Goal: Communication & Community: Answer question/provide support

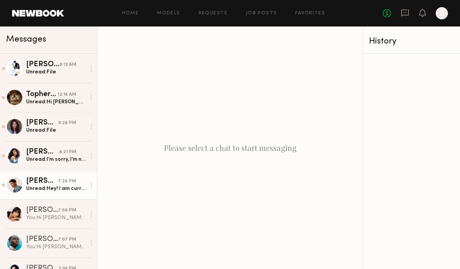
click at [38, 181] on div "Timothy K." at bounding box center [42, 182] width 32 height 8
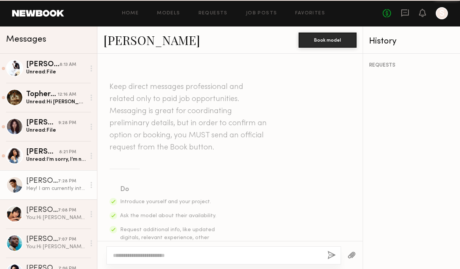
scroll to position [325, 0]
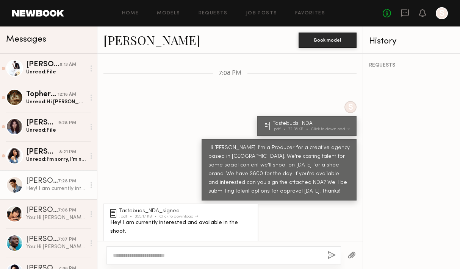
click at [143, 254] on textarea at bounding box center [217, 256] width 208 height 8
click at [222, 253] on textarea "**********" at bounding box center [217, 256] width 208 height 8
type textarea "**********"
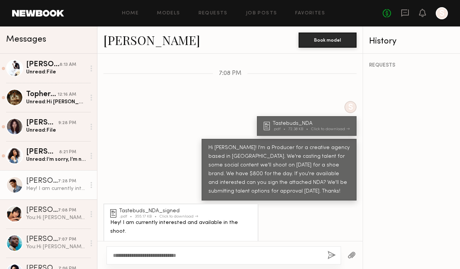
click at [329, 255] on button "button" at bounding box center [331, 255] width 8 height 9
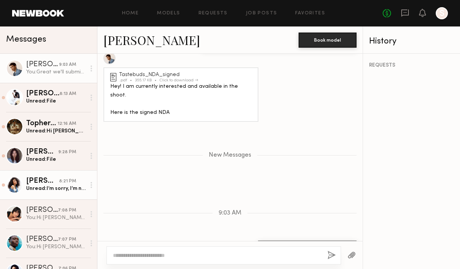
click at [39, 182] on div "Janelle J." at bounding box center [42, 182] width 33 height 8
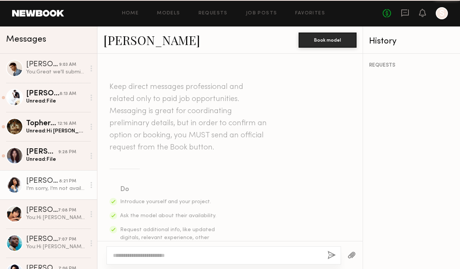
scroll to position [323, 0]
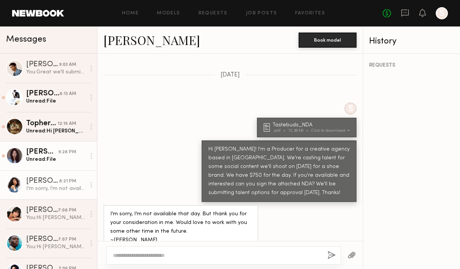
click at [45, 161] on div "Unread: File" at bounding box center [55, 159] width 59 height 7
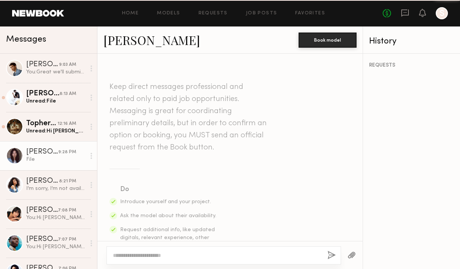
scroll to position [344, 0]
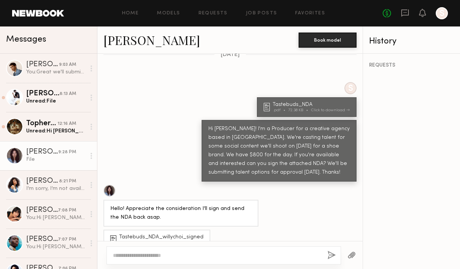
click at [163, 258] on textarea at bounding box center [217, 256] width 208 height 8
click at [210, 258] on textarea "**********" at bounding box center [217, 256] width 208 height 8
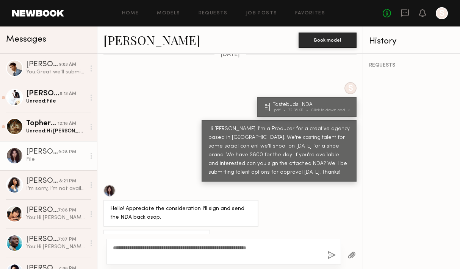
type textarea "**********"
click at [333, 255] on button "button" at bounding box center [331, 255] width 8 height 9
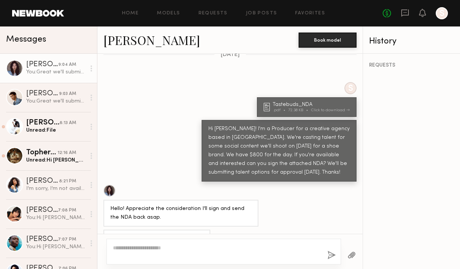
scroll to position [489, 0]
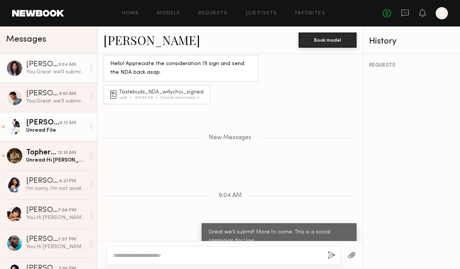
click at [47, 128] on div "Unread: File" at bounding box center [55, 130] width 59 height 7
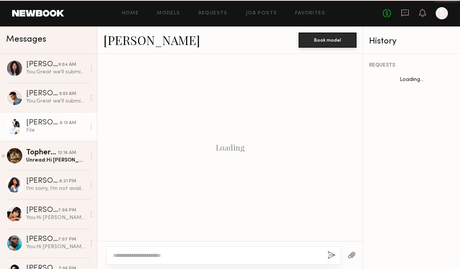
scroll to position [393, 0]
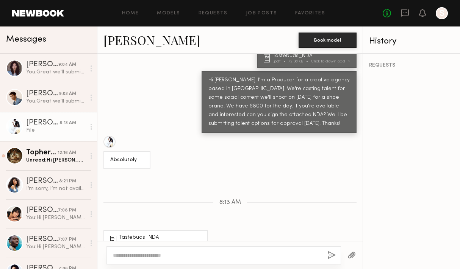
click at [177, 255] on textarea at bounding box center [217, 256] width 208 height 8
type textarea "*"
type textarea "**********"
click at [215, 251] on div "**********" at bounding box center [223, 256] width 235 height 18
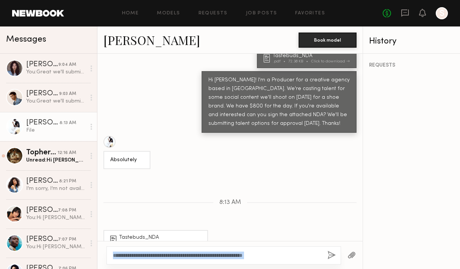
copy div "**********"
click at [332, 255] on button "button" at bounding box center [331, 255] width 8 height 9
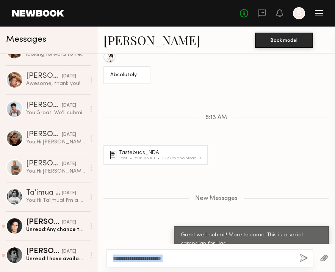
scroll to position [253, 0]
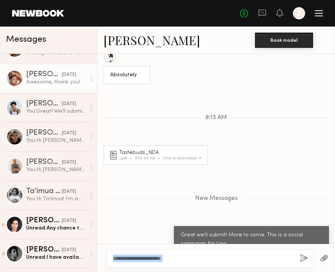
click at [38, 74] on div "Alyssa A." at bounding box center [44, 75] width 36 height 8
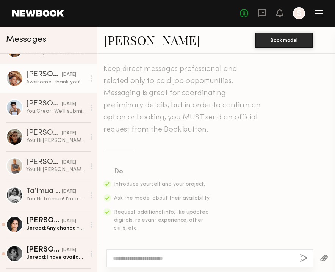
click at [124, 45] on link "Alyssa A." at bounding box center [151, 40] width 97 height 16
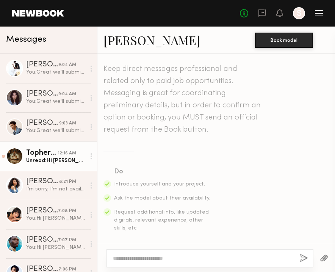
click at [47, 150] on div "Topher 𝐕." at bounding box center [41, 152] width 31 height 9
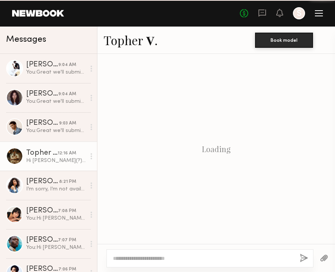
scroll to position [394, 0]
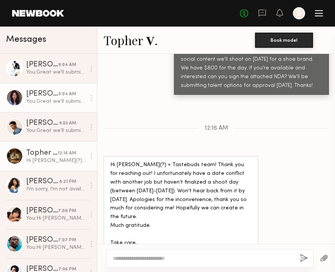
click at [34, 99] on div "You: Great we'll submit! More to come. This is a social campaign for Ugg." at bounding box center [55, 101] width 59 height 7
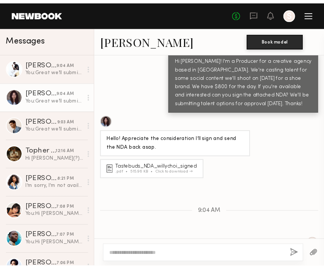
scroll to position [368, 0]
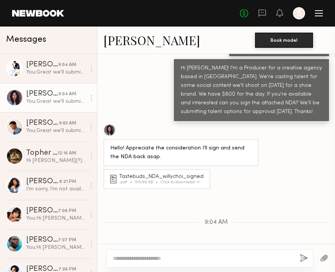
click at [111, 124] on div at bounding box center [109, 130] width 12 height 12
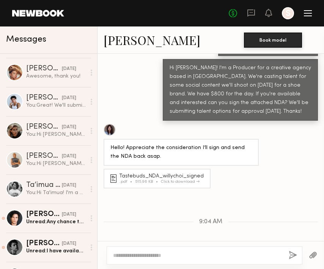
scroll to position [259, 0]
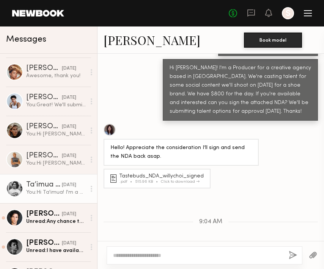
click at [47, 185] on div "Ta’imua H." at bounding box center [44, 186] width 36 height 8
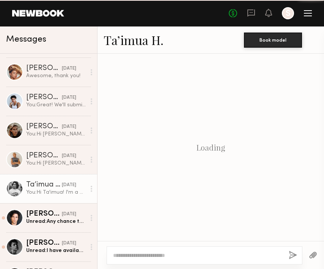
scroll to position [239, 0]
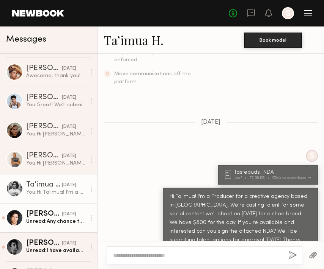
click at [39, 213] on div "Xavier G." at bounding box center [44, 215] width 36 height 8
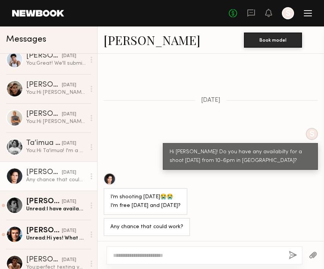
scroll to position [301, 0]
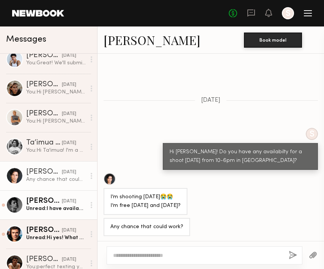
click at [38, 216] on link "Daniel F. 09/22/2025 Unread: I have availability from 10-5pm, lmk if that works!" at bounding box center [48, 205] width 97 height 29
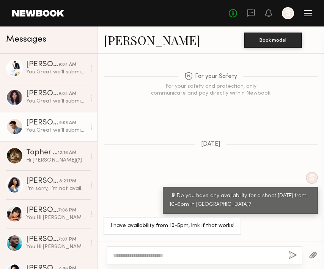
click at [43, 130] on div "You: Great we'll submit! More to come." at bounding box center [55, 130] width 59 height 7
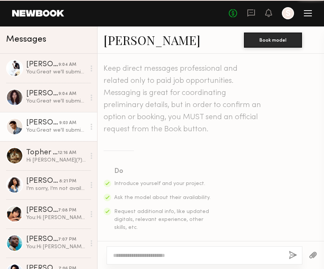
scroll to position [419, 0]
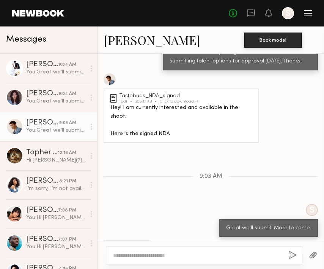
click at [111, 74] on div at bounding box center [109, 80] width 12 height 12
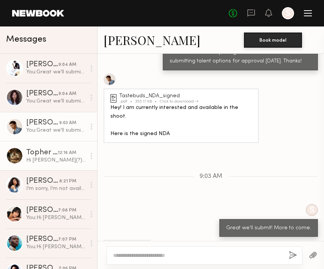
click at [36, 157] on div "Hi Nikki(?) + Tastebuds team! Thank you for reaching out! I unfortunately have …" at bounding box center [55, 160] width 59 height 7
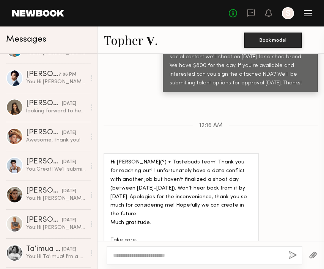
scroll to position [195, 0]
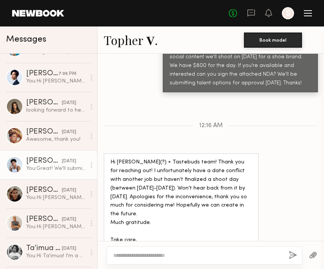
click at [43, 167] on div "You: Great! We'll submit you to client. This shoot is for UGG's holiday social …" at bounding box center [55, 168] width 59 height 7
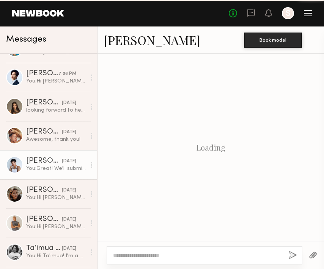
scroll to position [333, 0]
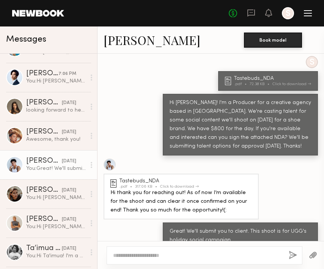
click at [117, 41] on link "Kjay W." at bounding box center [151, 40] width 97 height 16
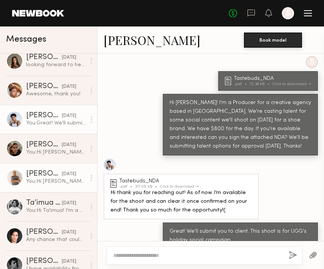
scroll to position [290, 0]
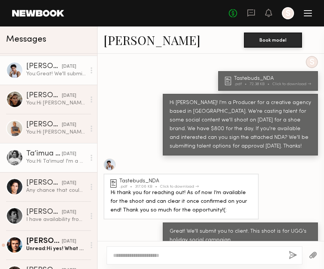
click at [46, 161] on div "You: Hi Ta'imua! I'm a Producer for a creative agency based in LA. We're castin…" at bounding box center [55, 161] width 59 height 7
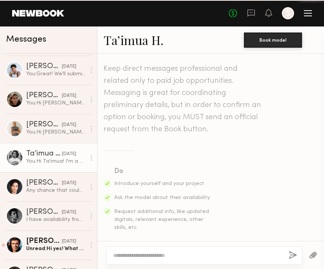
scroll to position [239, 0]
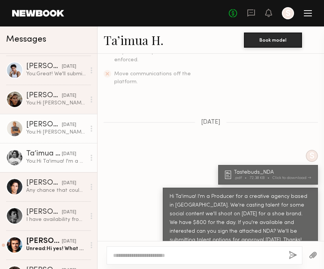
click at [38, 135] on div "You: Hi Turner! I'm a Producer for a creative agency based in LA. We're casting…" at bounding box center [55, 132] width 59 height 7
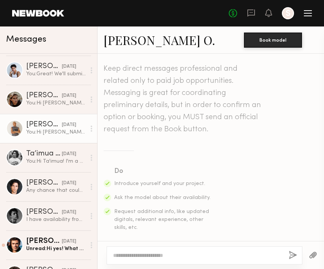
scroll to position [239, 0]
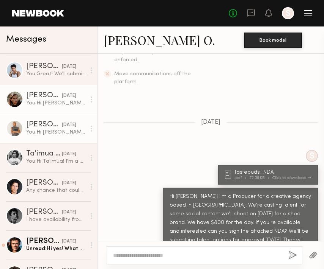
click at [41, 105] on div "You: Hi Fabian! I'm a Producer for a creative agency based in LA. We're casting…" at bounding box center [55, 103] width 59 height 7
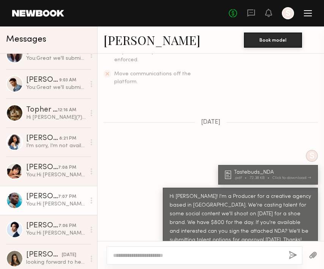
scroll to position [41, 0]
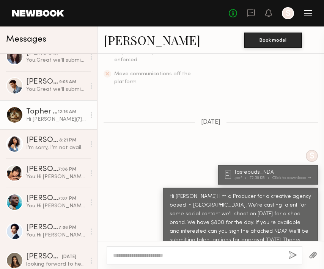
click at [38, 116] on div "Hi Nikki(?) + Tastebuds team! Thank you for reaching out! I unfortunately have …" at bounding box center [55, 119] width 59 height 7
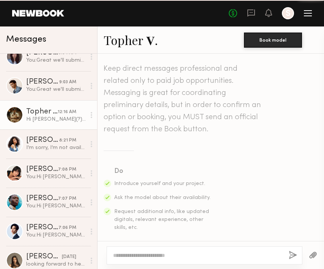
scroll to position [397, 0]
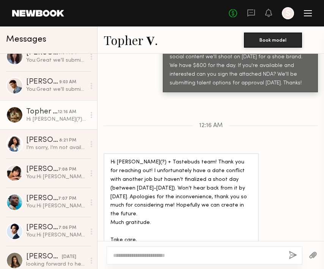
click at [139, 257] on textarea at bounding box center [197, 256] width 169 height 8
type textarea "**********"
click at [291, 251] on button "button" at bounding box center [292, 255] width 8 height 9
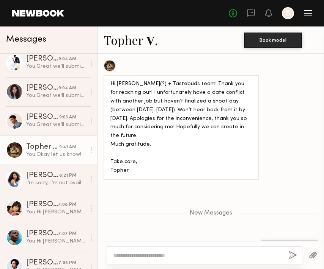
scroll to position [6, 0]
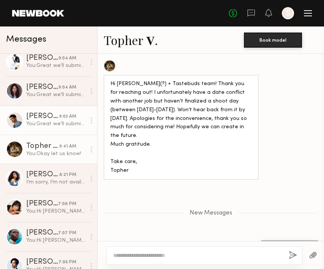
click at [50, 119] on div "Timothy K." at bounding box center [42, 117] width 33 height 8
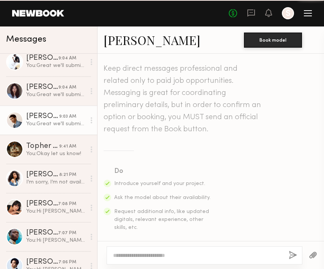
scroll to position [419, 0]
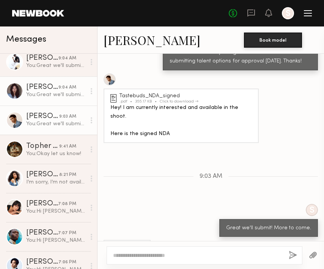
click at [46, 96] on div "You: Great we'll submit! More to come. This is a social campaign for Ugg." at bounding box center [55, 94] width 59 height 7
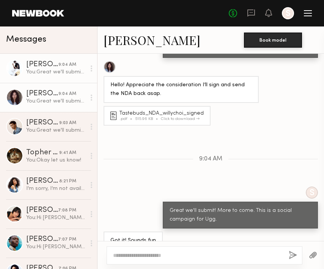
click at [43, 78] on link "Henri M. 9:04 AM You: Great we'll submit! More to come. This is a social campai…" at bounding box center [48, 68] width 97 height 29
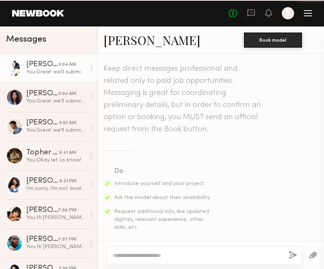
scroll to position [386, 0]
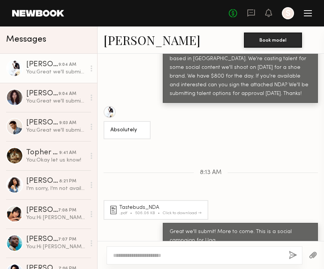
click at [115, 44] on link "Henri M." at bounding box center [151, 40] width 97 height 16
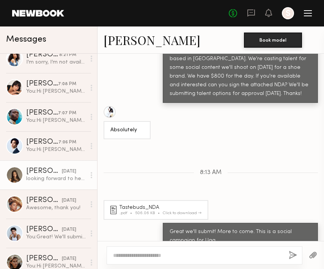
scroll to position [128, 0]
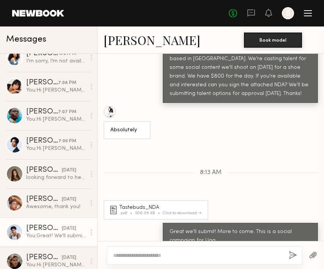
click at [41, 233] on div "You: Great! We'll submit you to client. This shoot is for UGG's holiday social …" at bounding box center [55, 236] width 59 height 7
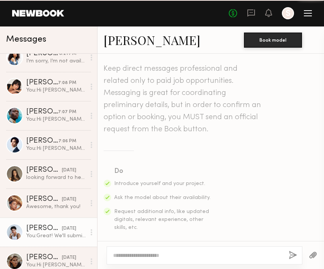
scroll to position [333, 0]
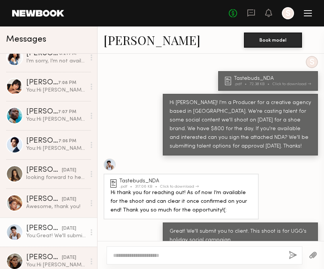
click at [116, 41] on link "Kjay W." at bounding box center [151, 40] width 97 height 16
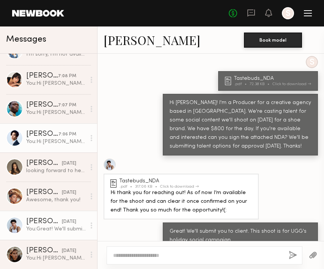
scroll to position [135, 0]
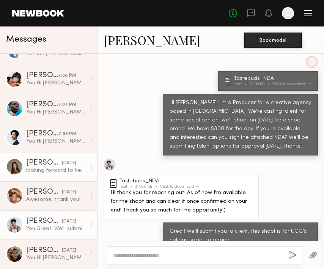
click at [48, 169] on div "looking forward to hearing from you:)" at bounding box center [55, 170] width 59 height 7
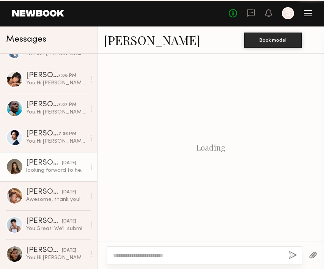
scroll to position [415, 0]
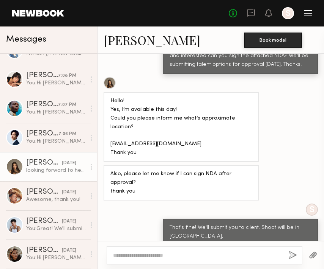
click at [119, 43] on link "Assiya M." at bounding box center [151, 40] width 97 height 16
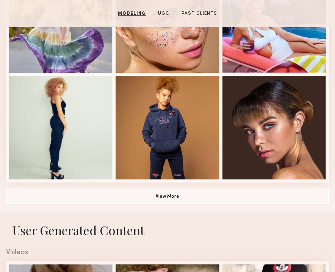
scroll to position [487, 0]
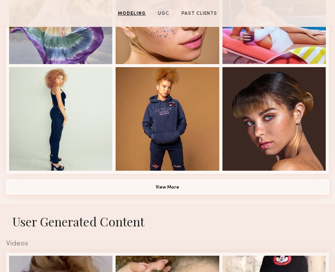
click at [141, 187] on button "View More" at bounding box center [167, 186] width 323 height 15
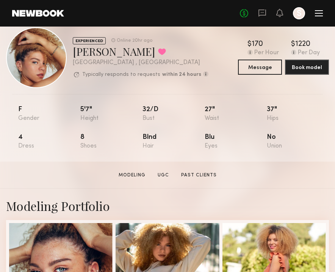
scroll to position [0, 0]
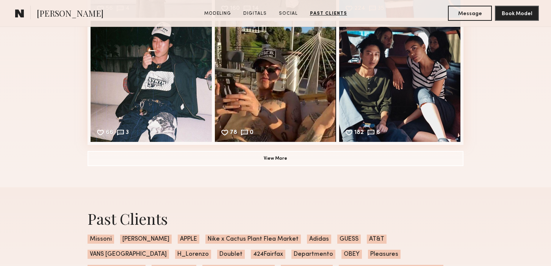
scroll to position [1243, 0]
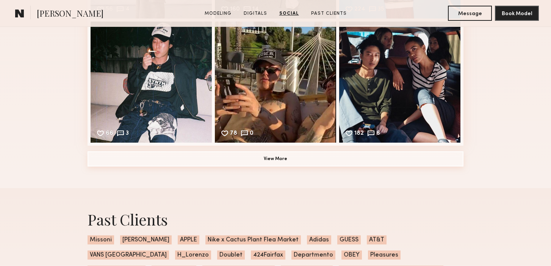
click at [258, 158] on button "View More" at bounding box center [276, 159] width 376 height 15
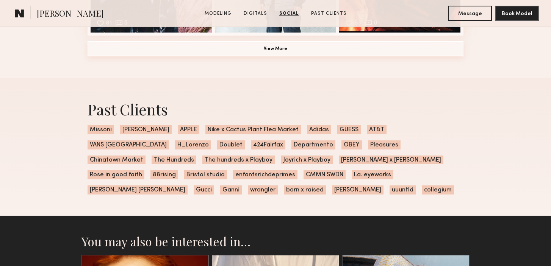
scroll to position [1602, 0]
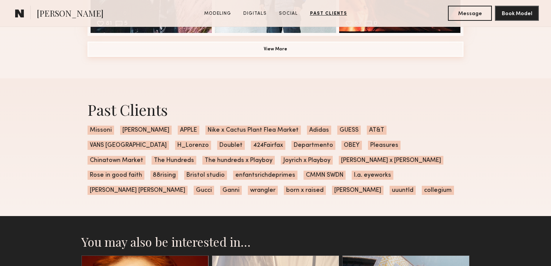
click at [319, 50] on button "View More" at bounding box center [276, 49] width 376 height 15
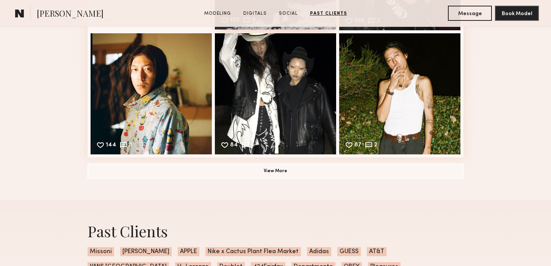
scroll to position [1729, 0]
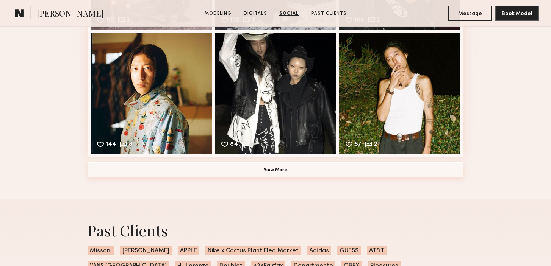
click at [255, 170] on button "View More" at bounding box center [276, 170] width 376 height 15
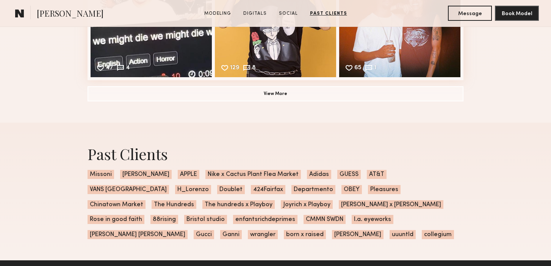
scroll to position [2044, 0]
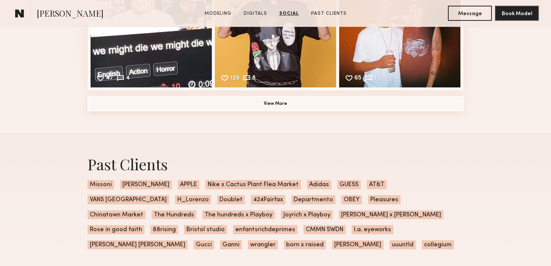
click at [271, 103] on button "View More" at bounding box center [276, 103] width 376 height 15
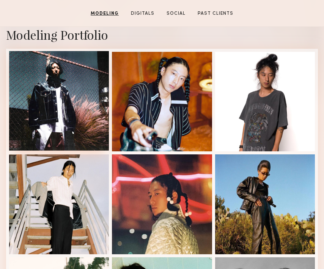
scroll to position [0, 0]
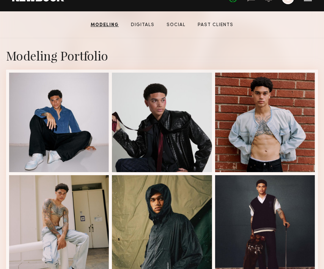
scroll to position [161, 0]
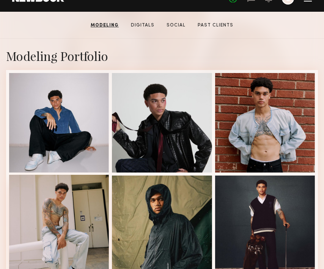
click at [79, 197] on div at bounding box center [59, 225] width 100 height 100
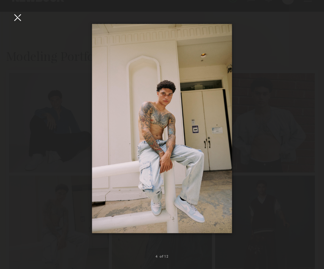
click at [17, 17] on div at bounding box center [17, 17] width 12 height 12
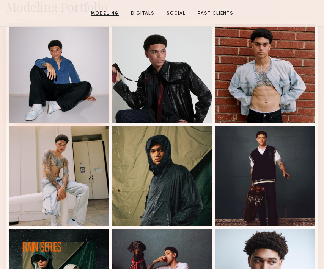
scroll to position [213, 0]
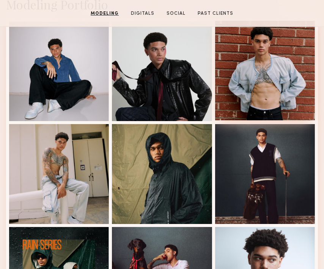
click at [253, 74] on div at bounding box center [265, 71] width 100 height 100
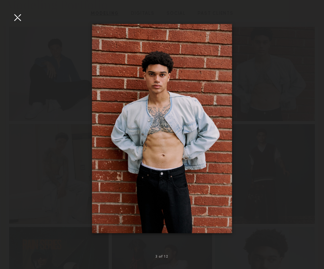
click at [48, 32] on div at bounding box center [162, 128] width 324 height 233
click at [17, 17] on div at bounding box center [17, 17] width 12 height 12
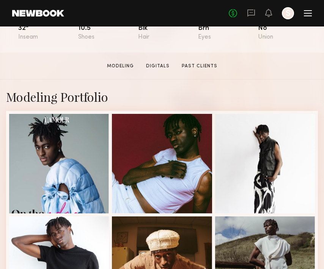
scroll to position [121, 0]
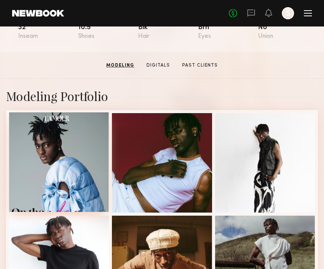
click at [91, 177] on div at bounding box center [59, 163] width 100 height 100
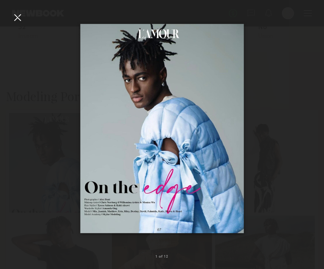
click at [19, 15] on div at bounding box center [17, 17] width 12 height 12
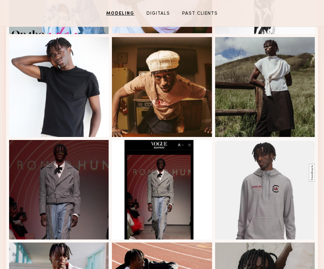
scroll to position [301, 0]
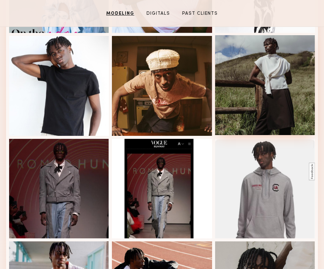
click at [276, 89] on div at bounding box center [265, 85] width 100 height 100
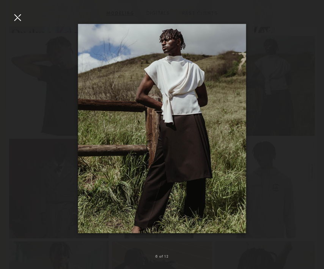
click at [23, 18] on div at bounding box center [17, 17] width 12 height 12
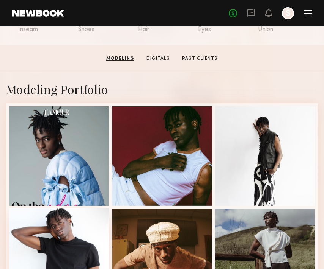
scroll to position [0, 0]
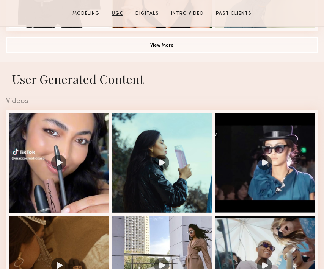
scroll to position [570, 0]
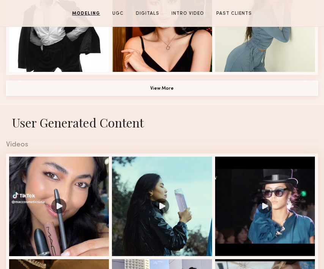
click at [124, 90] on button "View More" at bounding box center [161, 88] width 311 height 15
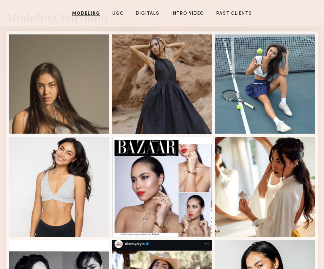
scroll to position [195, 0]
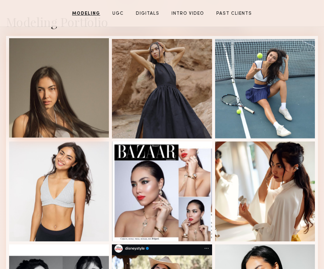
click at [82, 111] on div at bounding box center [59, 88] width 100 height 100
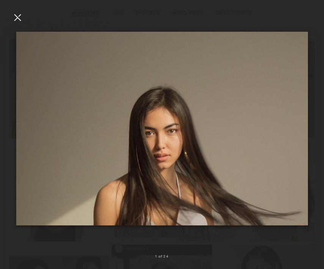
click at [18, 16] on div at bounding box center [17, 17] width 12 height 12
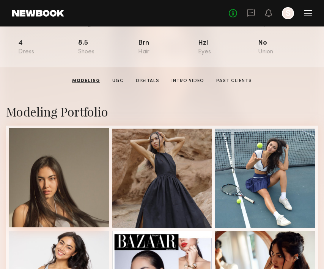
scroll to position [0, 0]
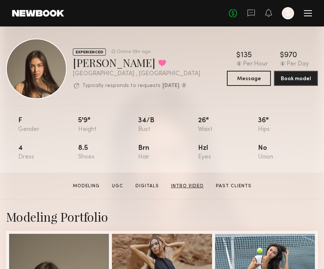
click at [195, 186] on link "Intro Video" at bounding box center [187, 186] width 39 height 7
